Goal: Task Accomplishment & Management: Manage account settings

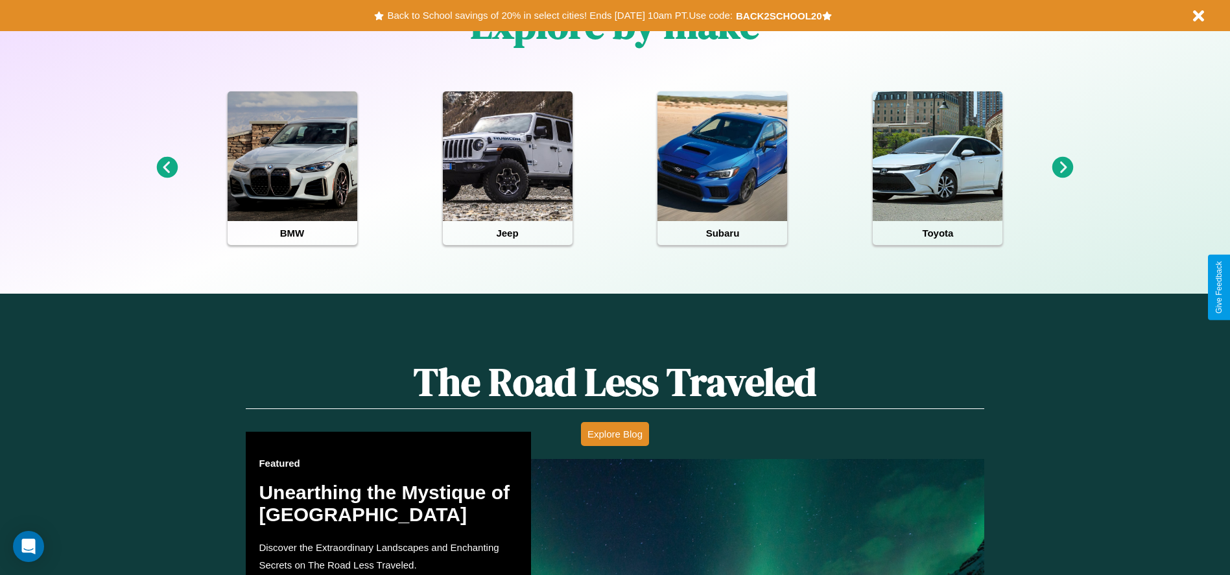
scroll to position [1860, 0]
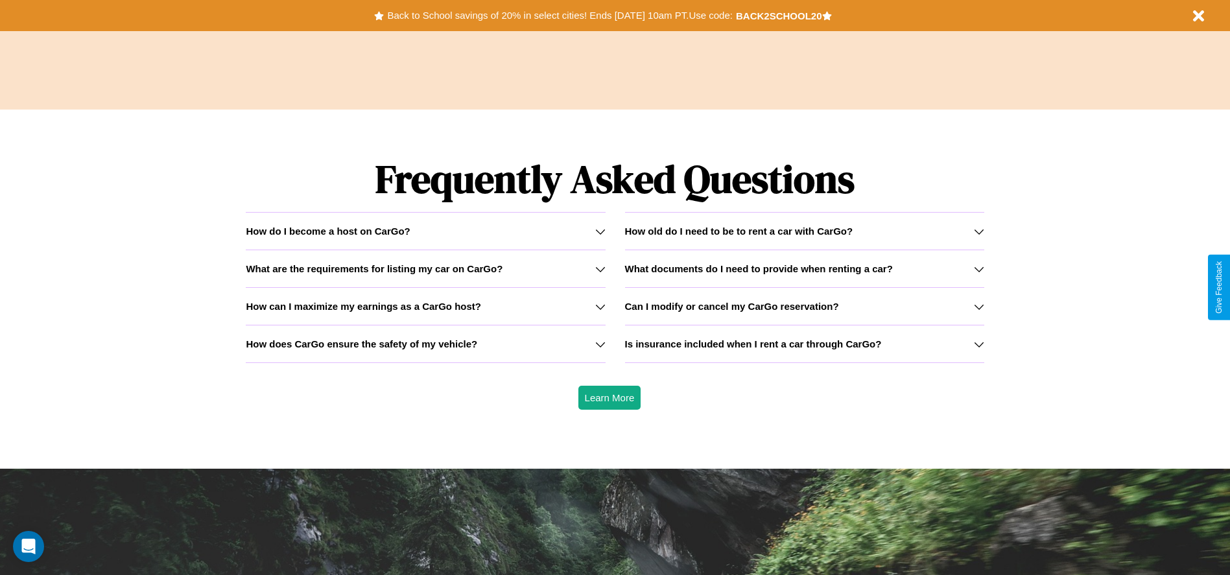
click at [804, 231] on h3 "How old do I need to be to rent a car with CarGo?" at bounding box center [739, 231] width 228 height 11
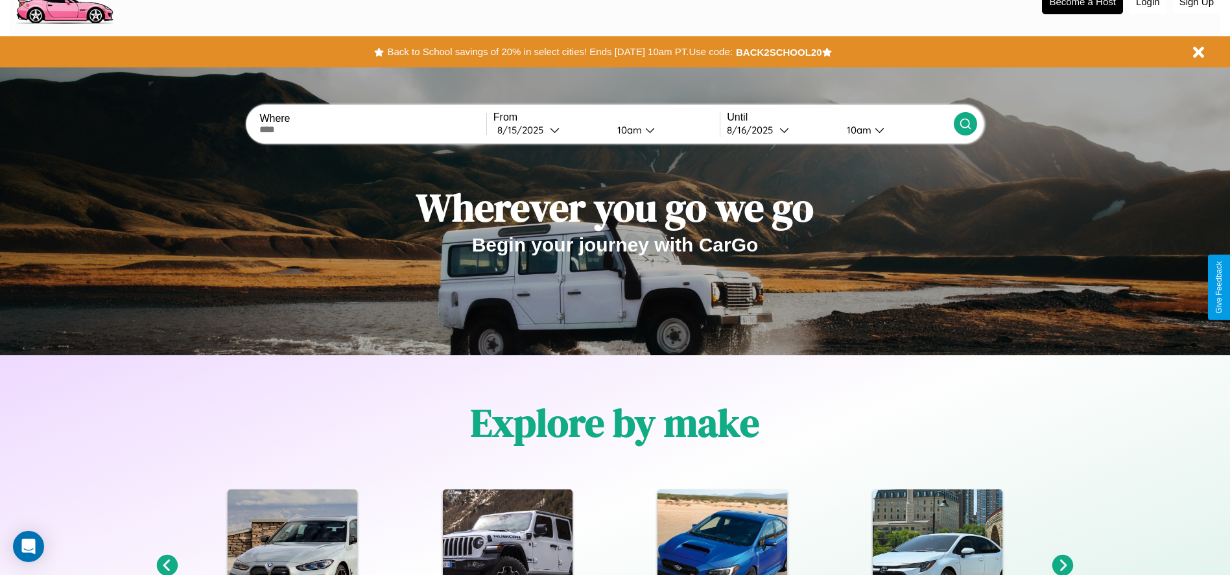
scroll to position [0, 0]
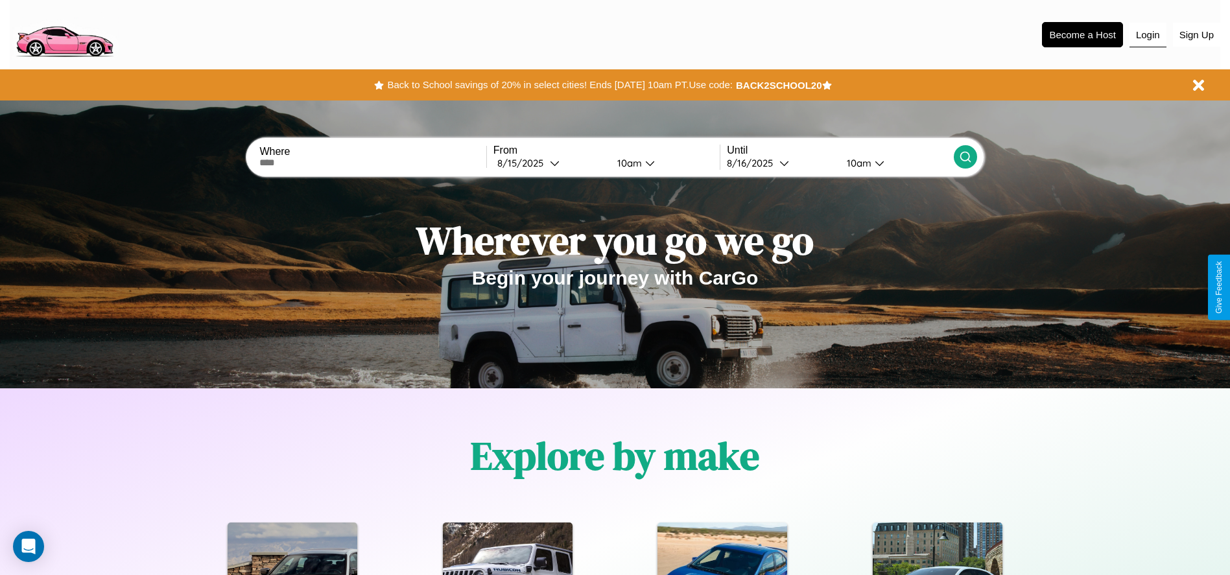
click at [1147, 34] on button "Login" at bounding box center [1147, 35] width 37 height 25
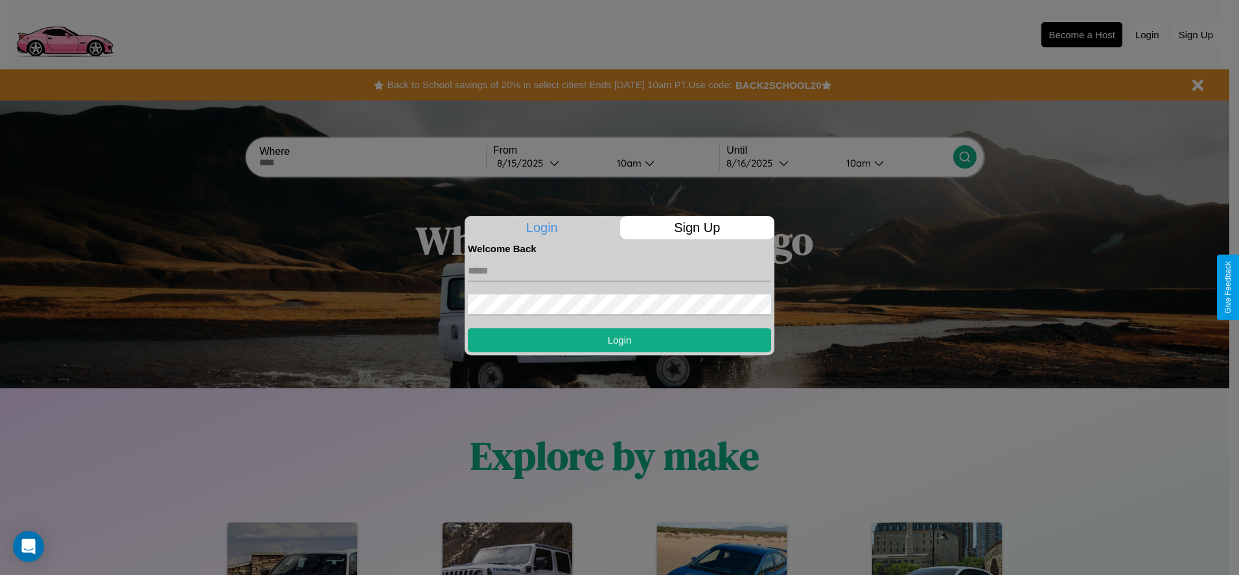
click at [620, 270] on input "text" at bounding box center [619, 271] width 303 height 21
type input "**********"
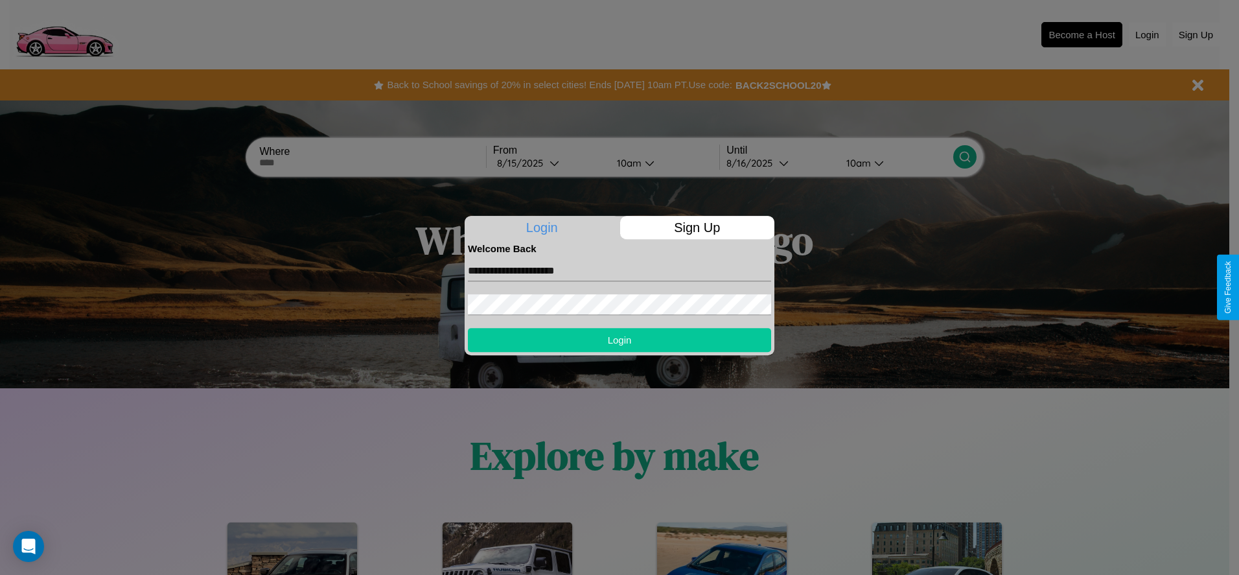
click at [620, 340] on button "Login" at bounding box center [619, 340] width 303 height 24
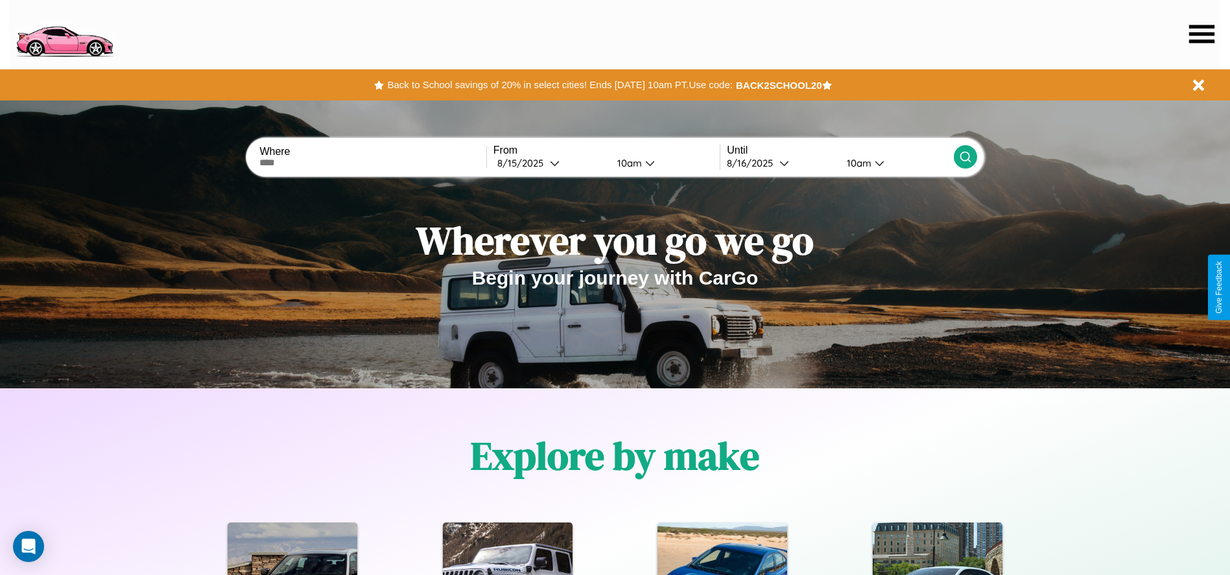
click at [1201, 34] on icon at bounding box center [1201, 34] width 25 height 18
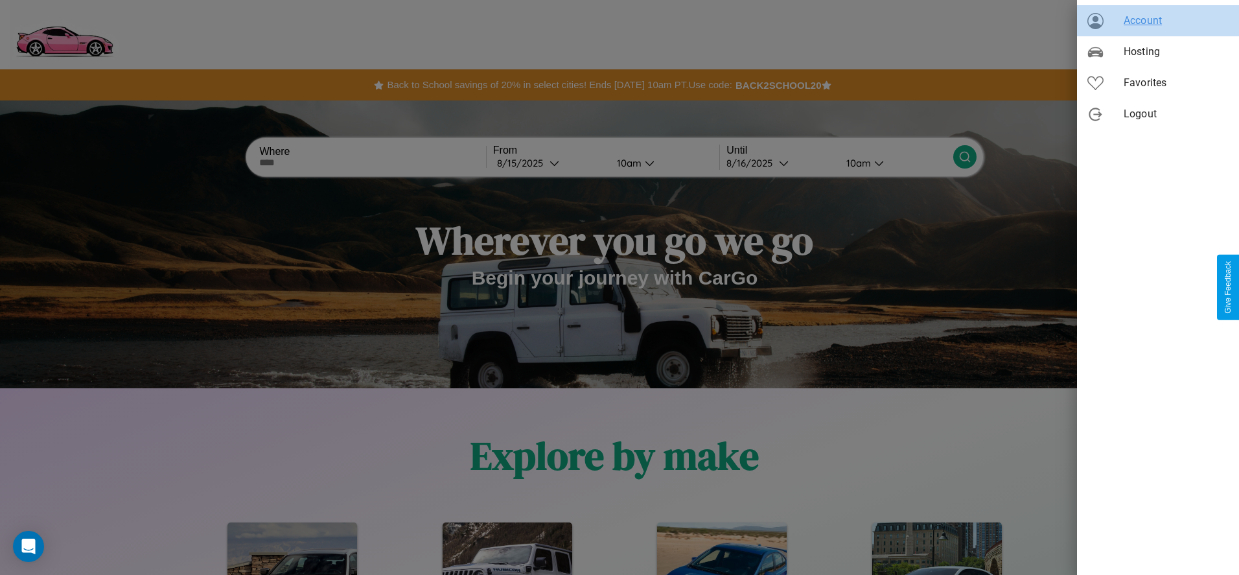
click at [1158, 21] on span "Account" at bounding box center [1176, 21] width 105 height 16
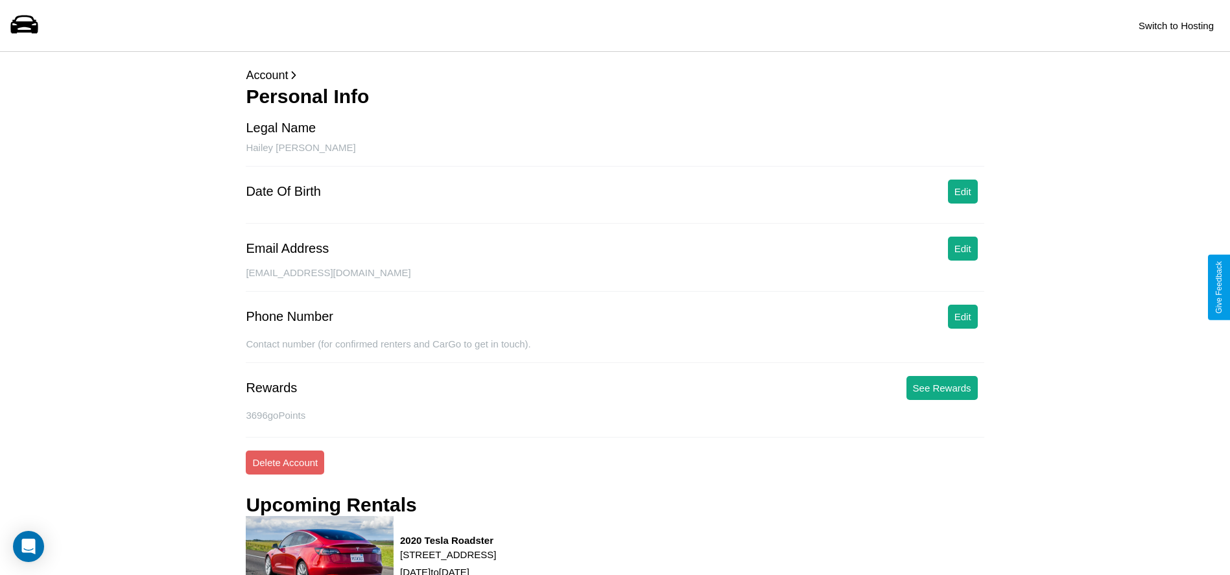
scroll to position [445, 0]
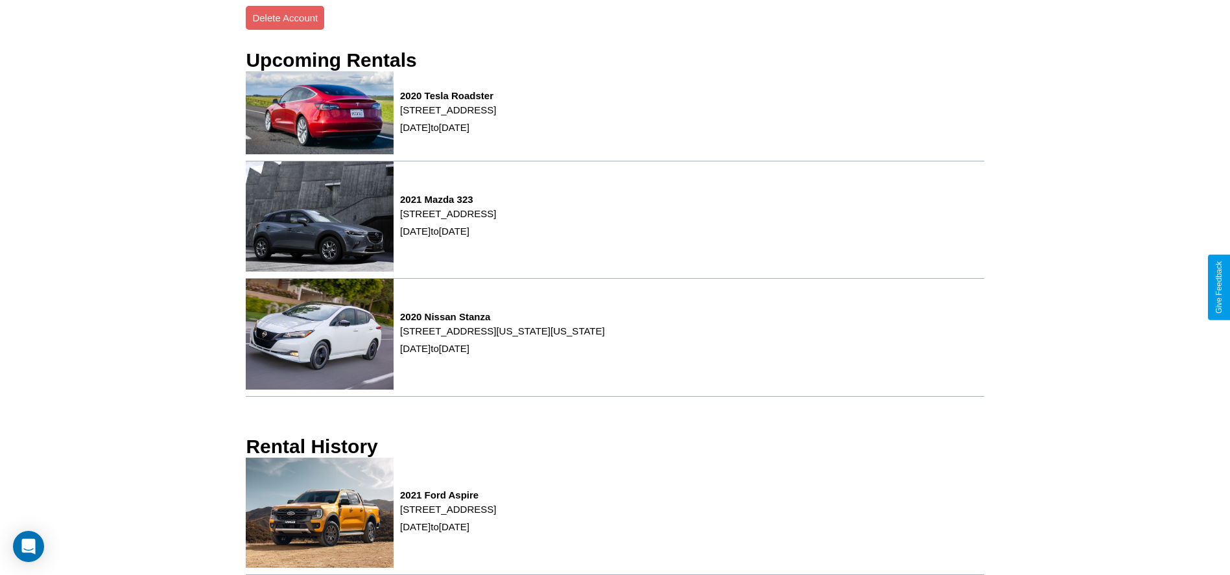
click at [496, 516] on p "[STREET_ADDRESS]" at bounding box center [448, 509] width 96 height 18
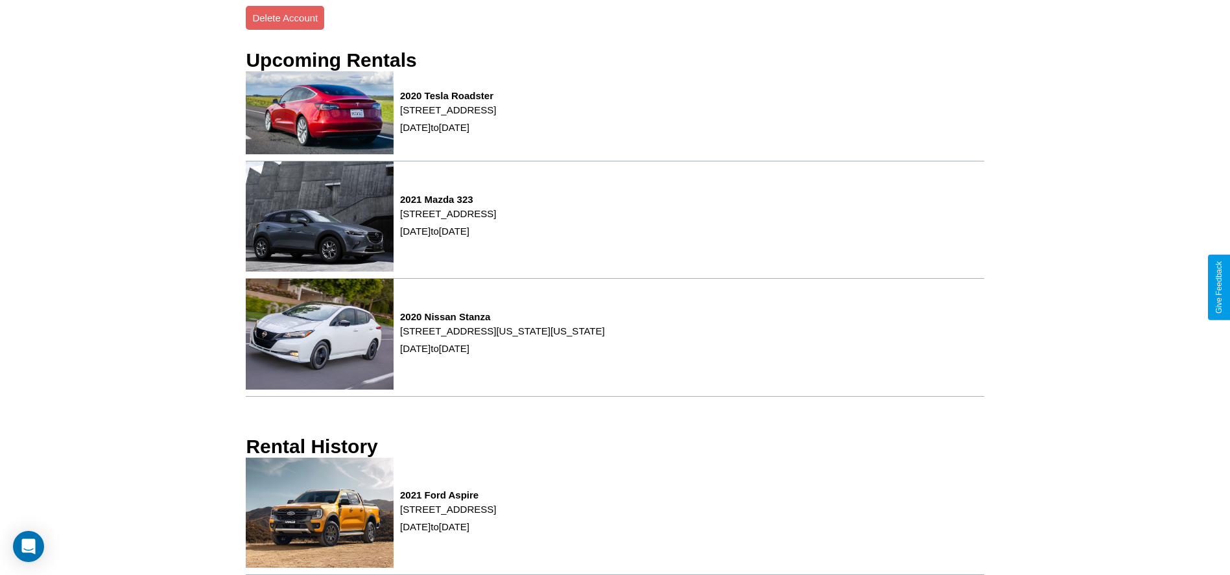
click at [496, 516] on p "[STREET_ADDRESS]" at bounding box center [448, 509] width 96 height 18
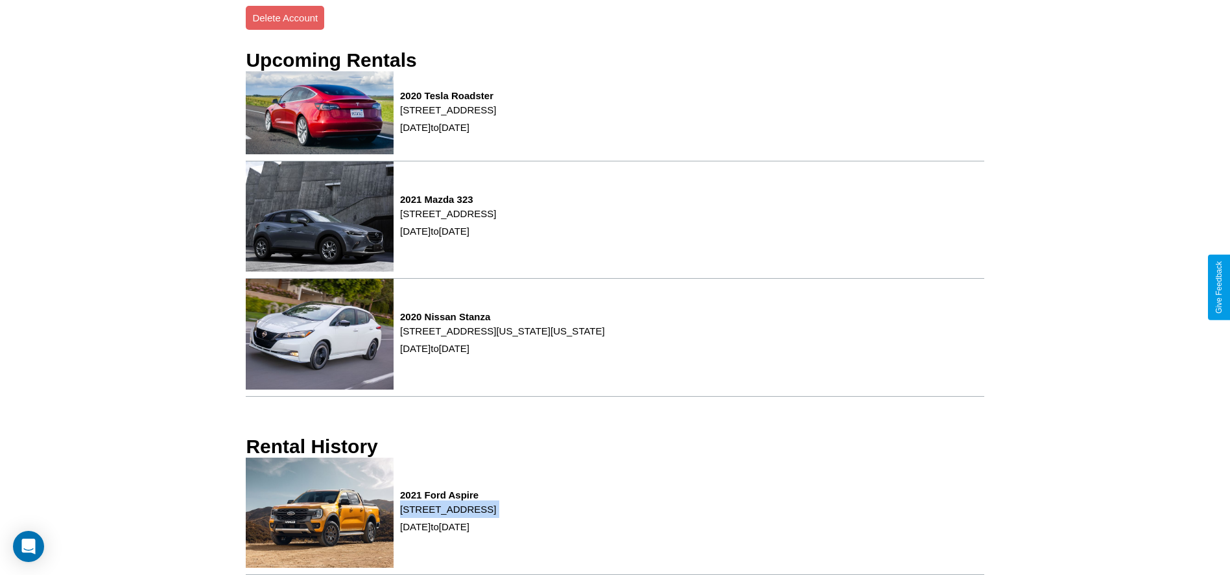
click at [496, 516] on p "[STREET_ADDRESS]" at bounding box center [448, 509] width 96 height 18
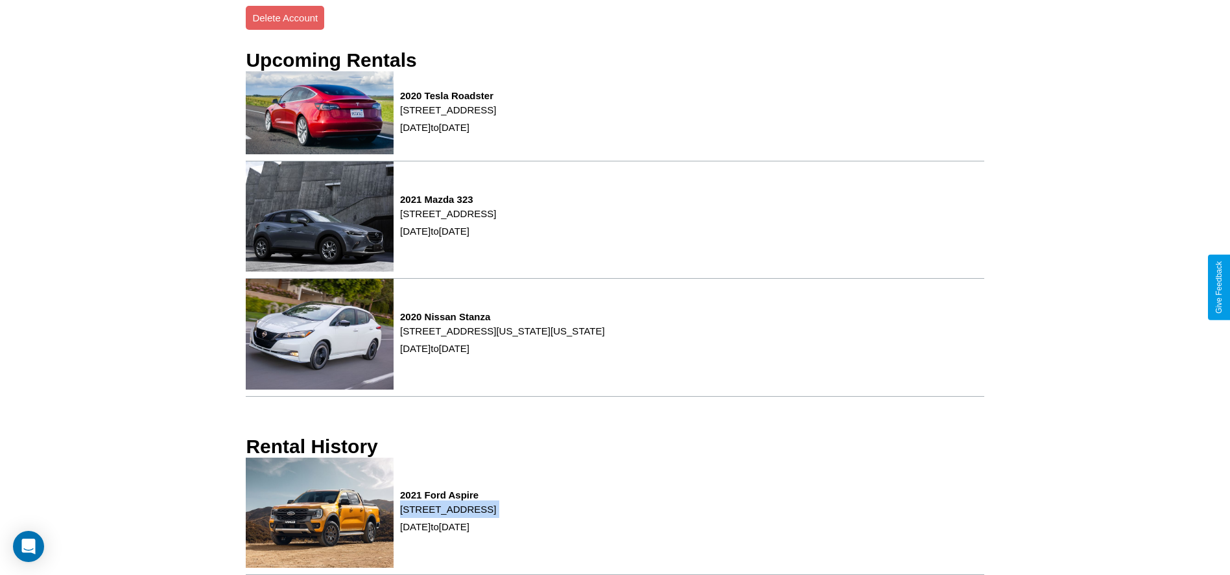
click at [496, 516] on p "[STREET_ADDRESS]" at bounding box center [448, 509] width 96 height 18
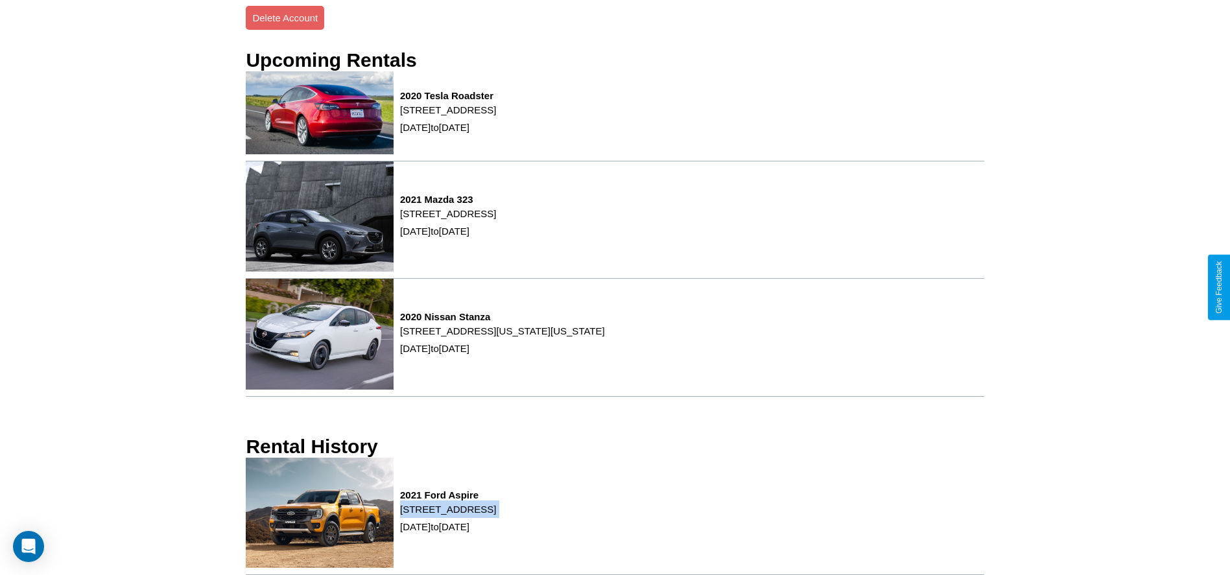
click at [496, 516] on p "[STREET_ADDRESS]" at bounding box center [448, 509] width 96 height 18
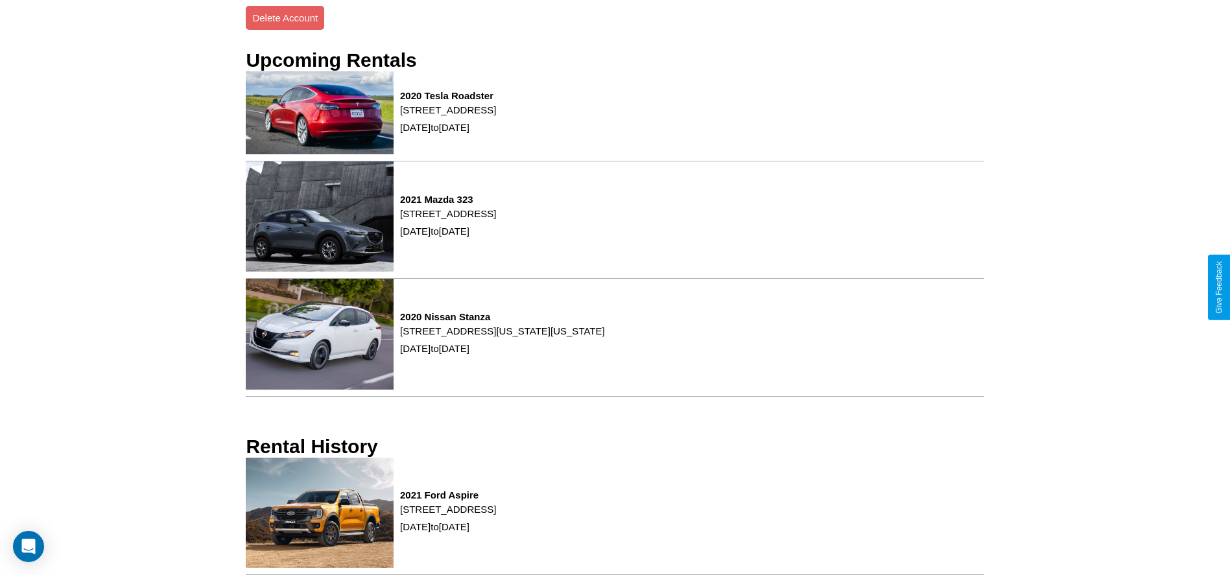
scroll to position [495, 0]
